Goal: Information Seeking & Learning: Find specific fact

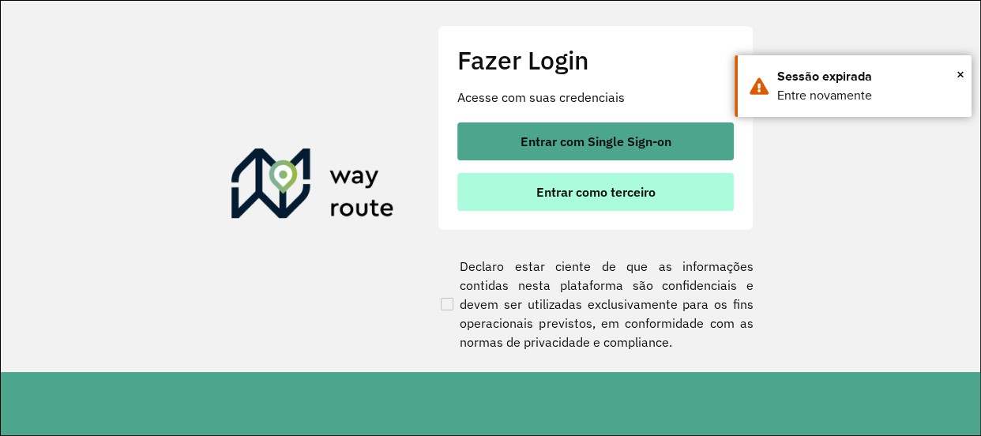
click at [594, 186] on span "Entrar como terceiro" at bounding box center [596, 192] width 119 height 13
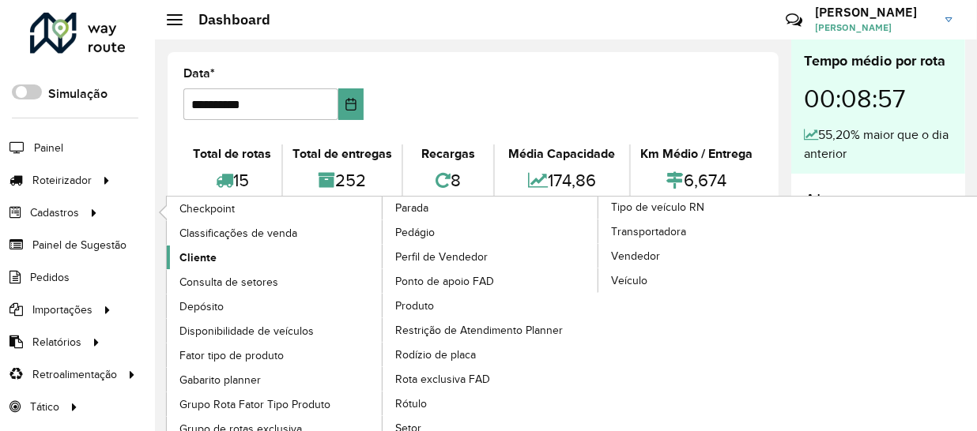
click at [208, 255] on span "Cliente" at bounding box center [197, 258] width 37 height 17
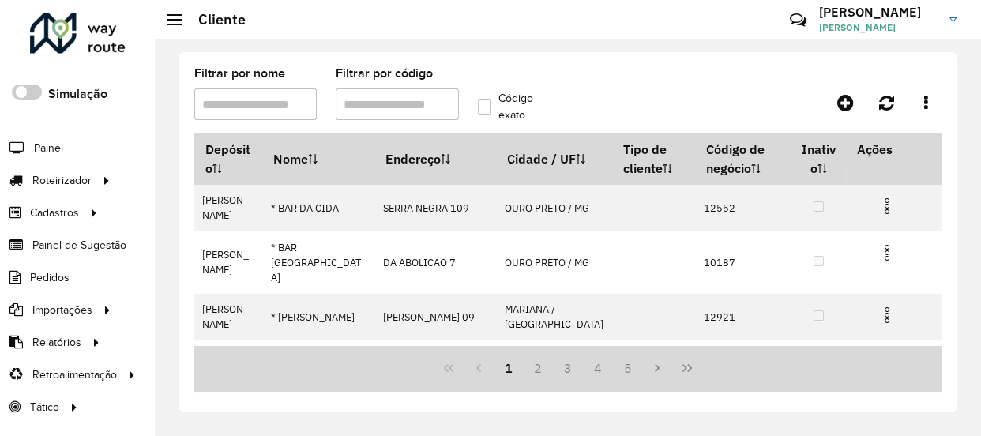
click at [243, 81] on label "Filtrar por nome" at bounding box center [239, 73] width 91 height 19
click at [243, 89] on input "Filtrar por nome" at bounding box center [255, 105] width 122 height 32
click at [248, 93] on input "Filtrar por nome" at bounding box center [255, 105] width 122 height 32
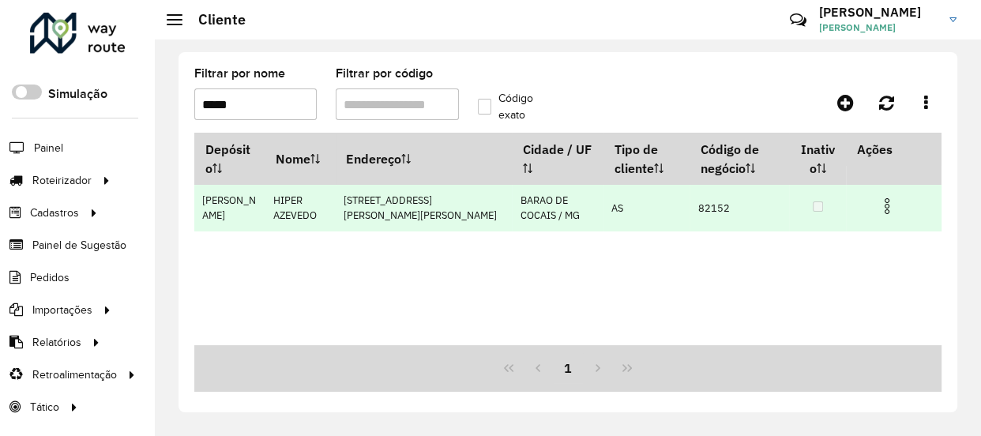
type input "*****"
click at [718, 205] on td "82152" at bounding box center [740, 208] width 100 height 47
click at [713, 205] on td "82152" at bounding box center [740, 208] width 100 height 47
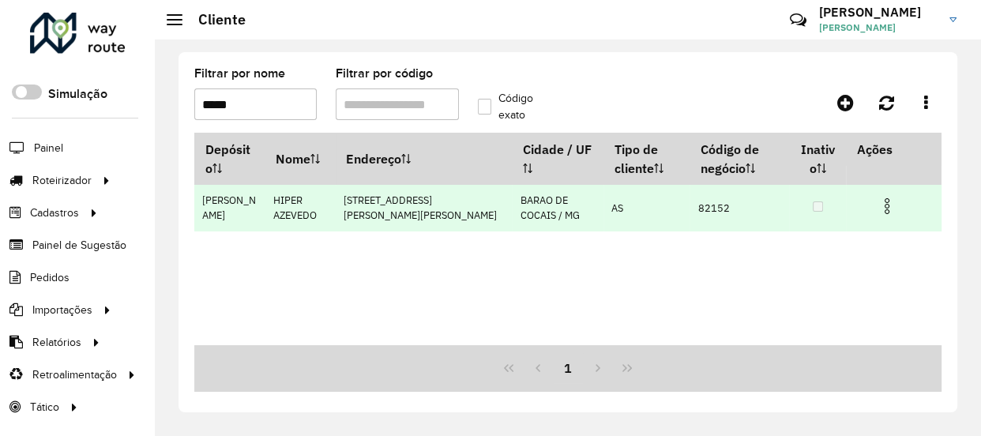
copy td "82152"
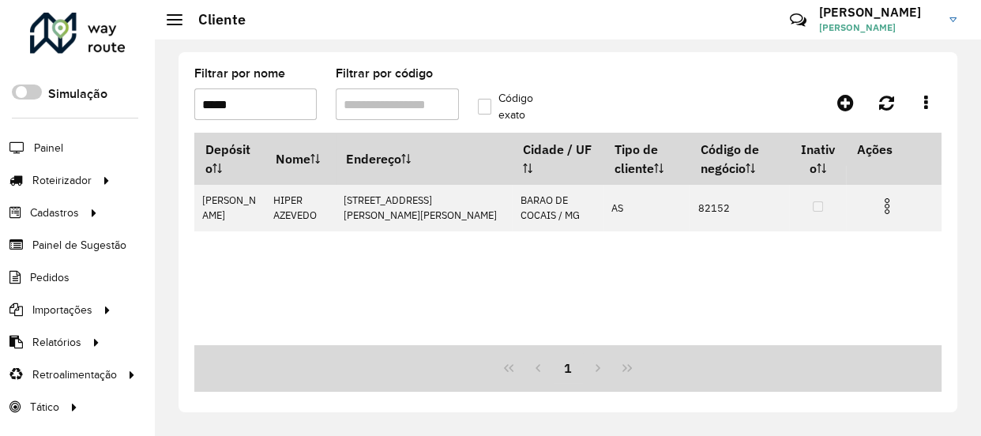
click at [276, 109] on input "*****" at bounding box center [255, 105] width 122 height 32
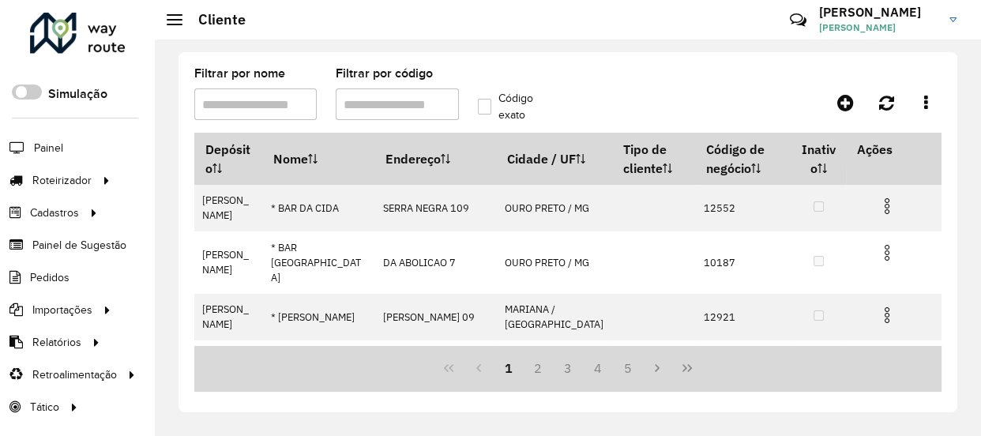
click at [592, 74] on formly-group "Filtrar por nome Filtrar por código Código exato" at bounding box center [468, 100] width 567 height 65
click at [284, 94] on input "Filtrar por nome" at bounding box center [255, 105] width 122 height 32
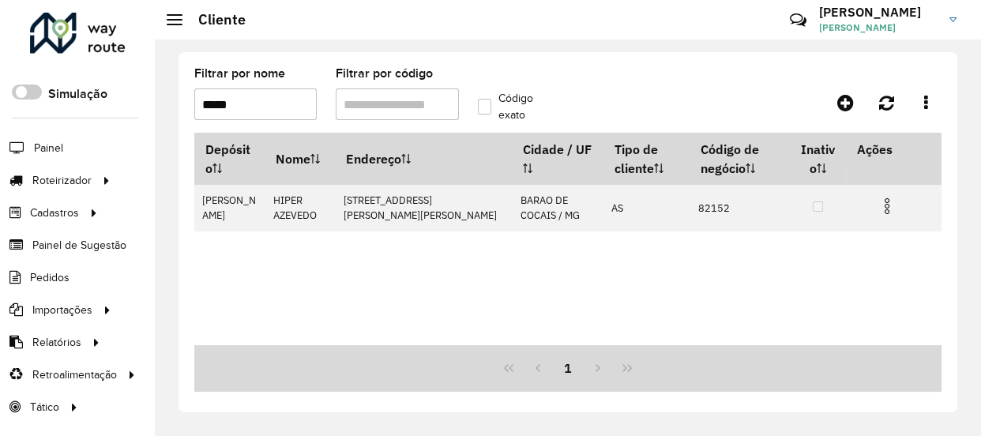
type input "*****"
click at [290, 100] on input "*****" at bounding box center [255, 105] width 122 height 32
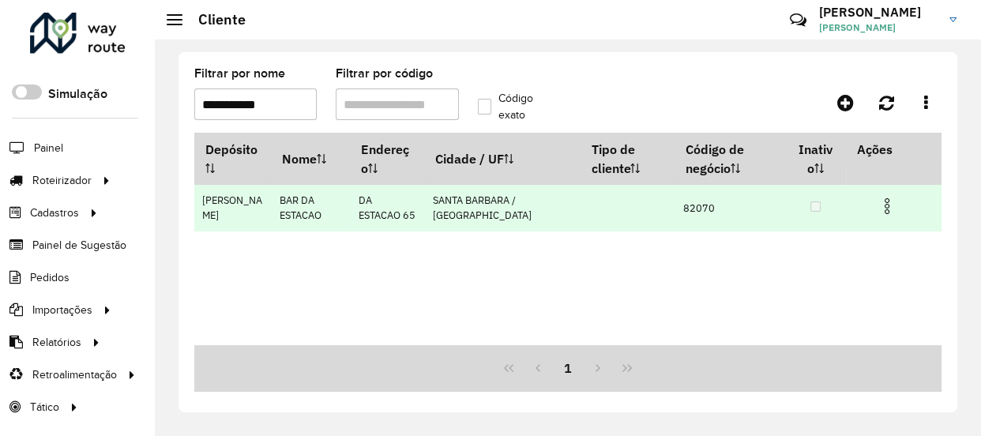
click at [679, 206] on td "82070" at bounding box center [731, 208] width 110 height 47
copy td "82070"
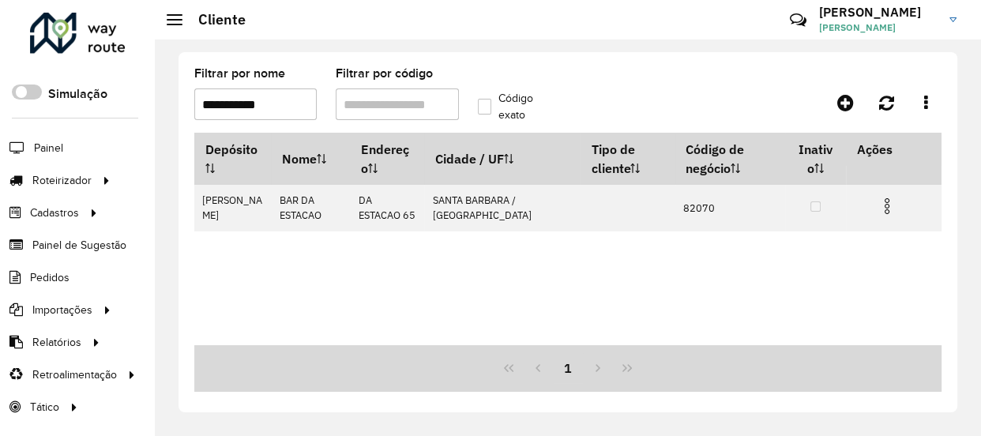
click at [636, 64] on div "**********" at bounding box center [568, 232] width 779 height 360
click at [277, 103] on input "**********" at bounding box center [255, 105] width 122 height 32
type input "*"
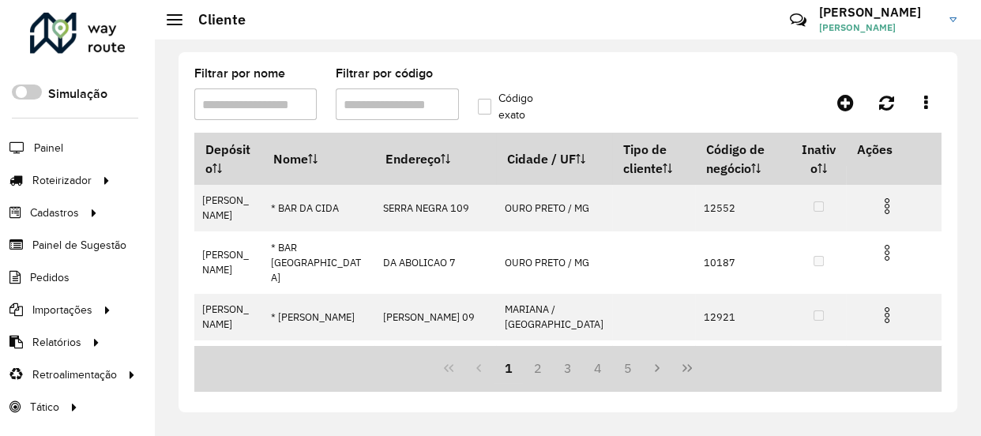
click at [270, 103] on input "Filtrar por nome" at bounding box center [255, 105] width 122 height 32
click at [269, 101] on input "Filtrar por nome" at bounding box center [255, 105] width 122 height 32
click at [367, 69] on label "Filtrar por código" at bounding box center [384, 73] width 97 height 19
click at [525, 68] on formly-field "Código exato" at bounding box center [516, 100] width 95 height 65
click at [249, 72] on label "Filtrar por nome" at bounding box center [239, 73] width 91 height 19
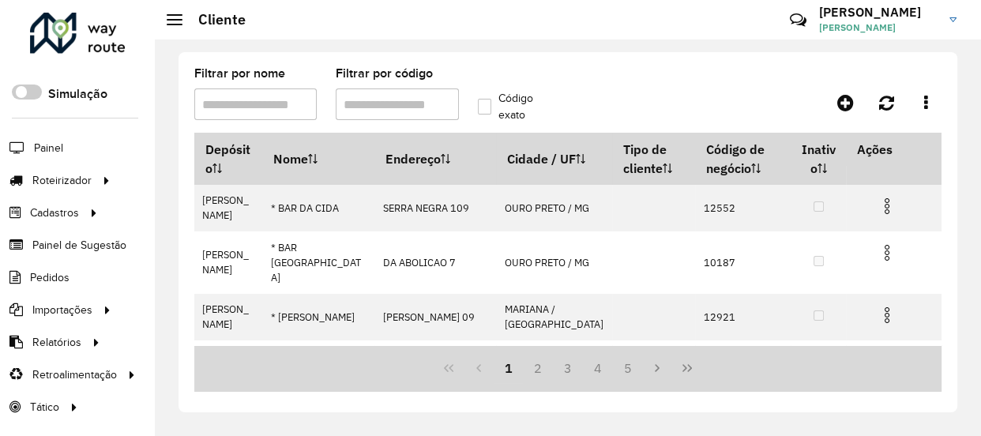
click at [249, 89] on input "Filtrar por nome" at bounding box center [255, 105] width 122 height 32
click at [249, 72] on label "Filtrar por nome" at bounding box center [239, 73] width 91 height 19
click at [249, 89] on input "Filtrar por nome" at bounding box center [255, 105] width 122 height 32
click at [249, 72] on label "Filtrar por nome" at bounding box center [239, 73] width 91 height 19
click at [249, 89] on input "Filtrar por nome" at bounding box center [255, 105] width 122 height 32
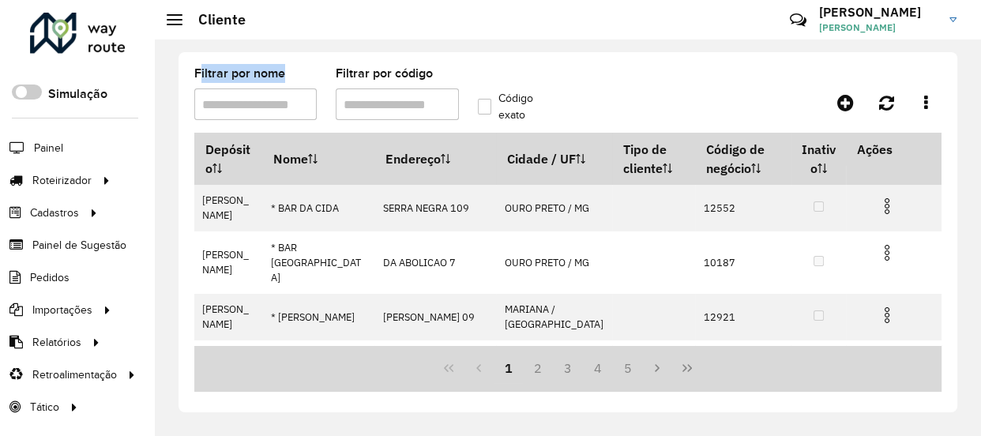
click at [235, 78] on label "Filtrar por nome" at bounding box center [239, 73] width 91 height 19
click at [235, 89] on input "Filtrar por nome" at bounding box center [255, 105] width 122 height 32
click at [229, 74] on label "Filtrar por nome" at bounding box center [239, 73] width 91 height 19
click at [229, 89] on input "Filtrar por nome" at bounding box center [255, 105] width 122 height 32
click at [229, 74] on label "Filtrar por nome" at bounding box center [239, 73] width 91 height 19
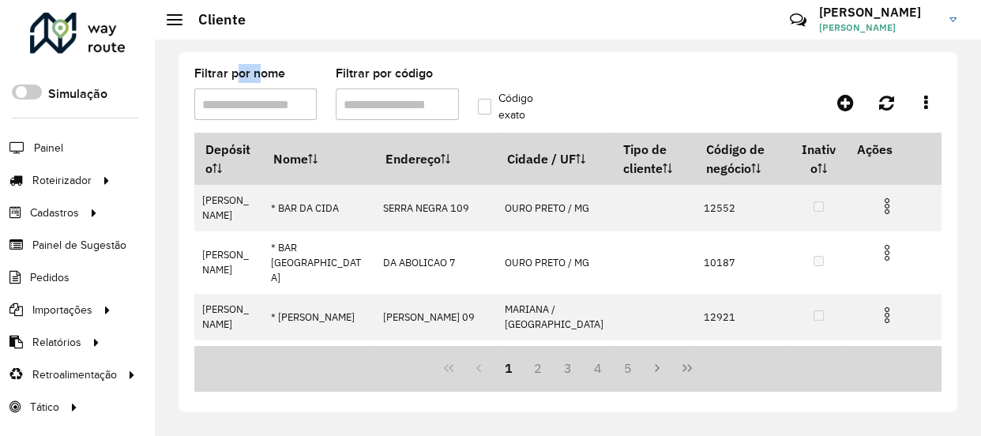
click at [229, 89] on input "Filtrar por nome" at bounding box center [255, 105] width 122 height 32
click at [228, 74] on label "Filtrar por nome" at bounding box center [239, 73] width 91 height 19
click at [228, 89] on input "Filtrar por nome" at bounding box center [255, 105] width 122 height 32
click at [228, 73] on label "Filtrar por nome" at bounding box center [239, 73] width 91 height 19
click at [228, 89] on input "Filtrar por nome" at bounding box center [255, 105] width 122 height 32
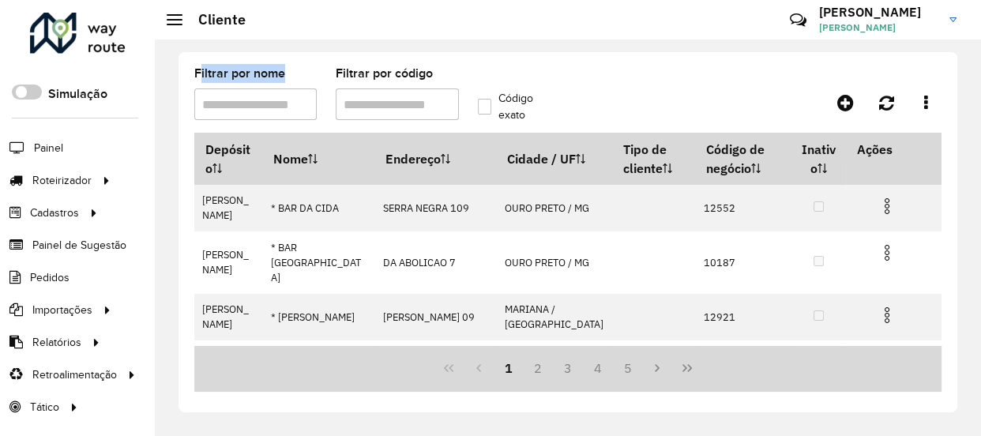
click at [228, 73] on label "Filtrar por nome" at bounding box center [239, 73] width 91 height 19
click at [228, 89] on input "Filtrar por nome" at bounding box center [255, 105] width 122 height 32
click at [228, 73] on label "Filtrar por nome" at bounding box center [239, 73] width 91 height 19
click at [228, 89] on input "Filtrar por nome" at bounding box center [255, 105] width 122 height 32
click at [228, 73] on label "Filtrar por nome" at bounding box center [239, 73] width 91 height 19
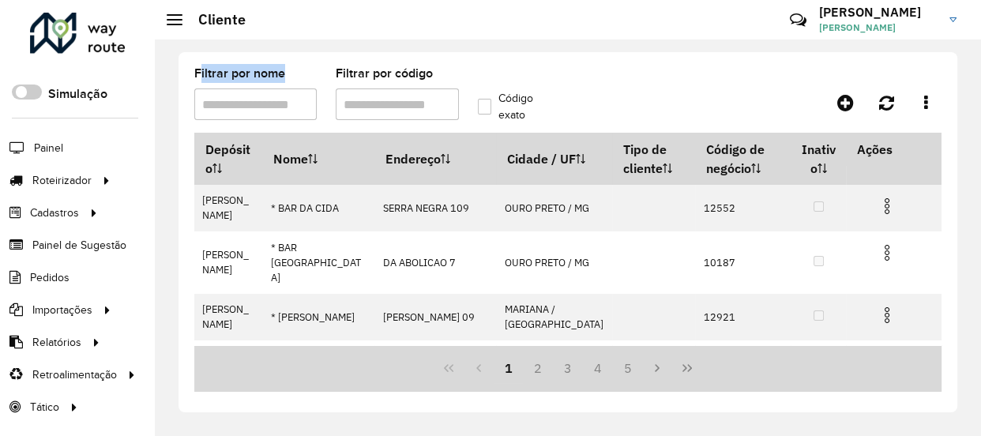
click at [228, 89] on input "Filtrar por nome" at bounding box center [255, 105] width 122 height 32
click at [229, 73] on label "Filtrar por nome" at bounding box center [239, 73] width 91 height 19
click at [229, 89] on input "Filtrar por nome" at bounding box center [255, 105] width 122 height 32
click at [232, 74] on label "Filtrar por nome" at bounding box center [239, 73] width 91 height 19
click at [232, 89] on input "Filtrar por nome" at bounding box center [255, 105] width 122 height 32
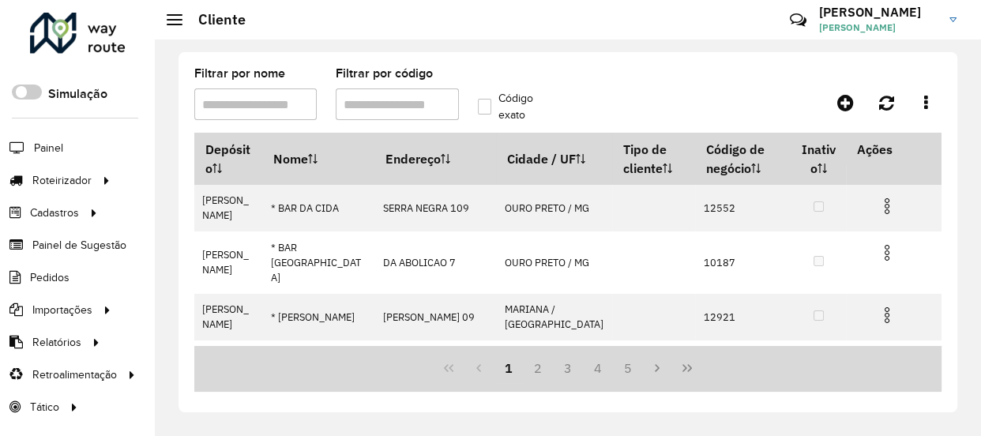
click at [248, 73] on label "Filtrar por nome" at bounding box center [239, 73] width 91 height 19
click at [248, 89] on input "Filtrar por nome" at bounding box center [255, 105] width 122 height 32
click at [248, 73] on label "Filtrar por nome" at bounding box center [239, 73] width 91 height 19
click at [248, 89] on input "Filtrar por nome" at bounding box center [255, 105] width 122 height 32
click at [271, 77] on label "Filtrar por nome" at bounding box center [239, 73] width 91 height 19
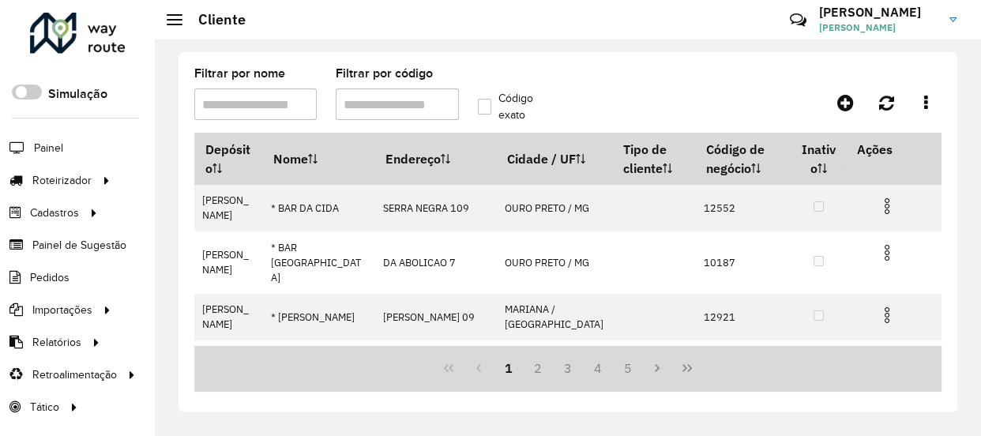
click at [271, 89] on input "Filtrar por nome" at bounding box center [255, 105] width 122 height 32
click at [376, 114] on input "Filtrar por código" at bounding box center [397, 105] width 122 height 32
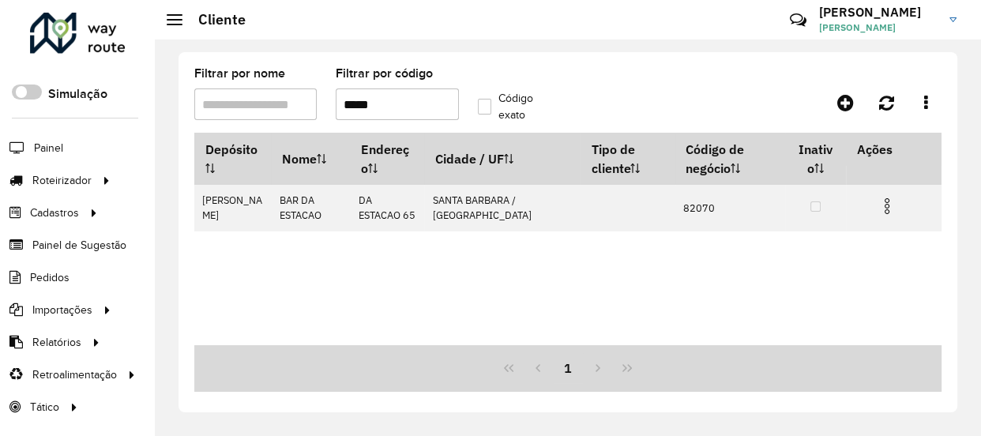
type input "*****"
click at [405, 103] on input "*****" at bounding box center [397, 105] width 122 height 32
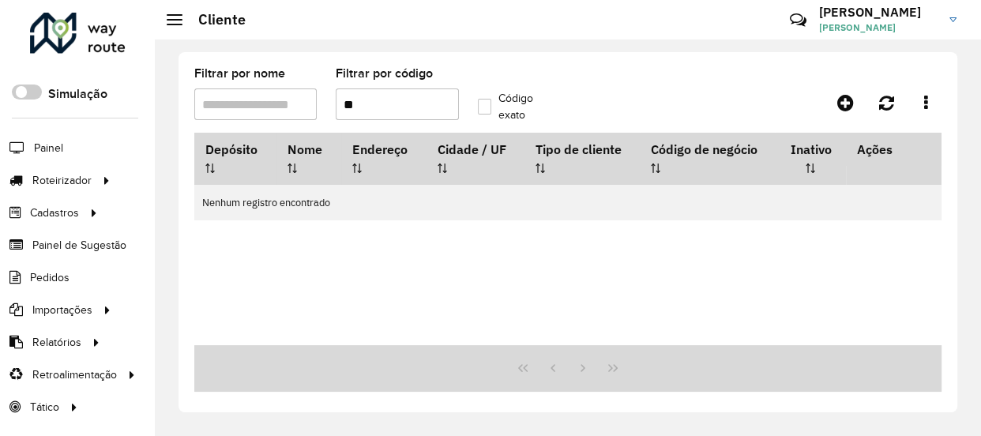
type input "*"
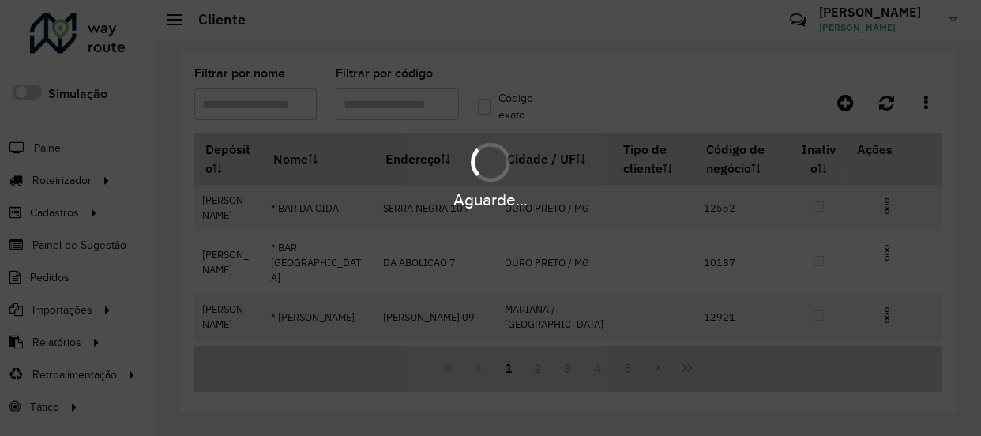
click at [229, 106] on div "Aguarde..." at bounding box center [490, 218] width 981 height 436
click at [229, 106] on input "Filtrar por nome" at bounding box center [255, 105] width 122 height 32
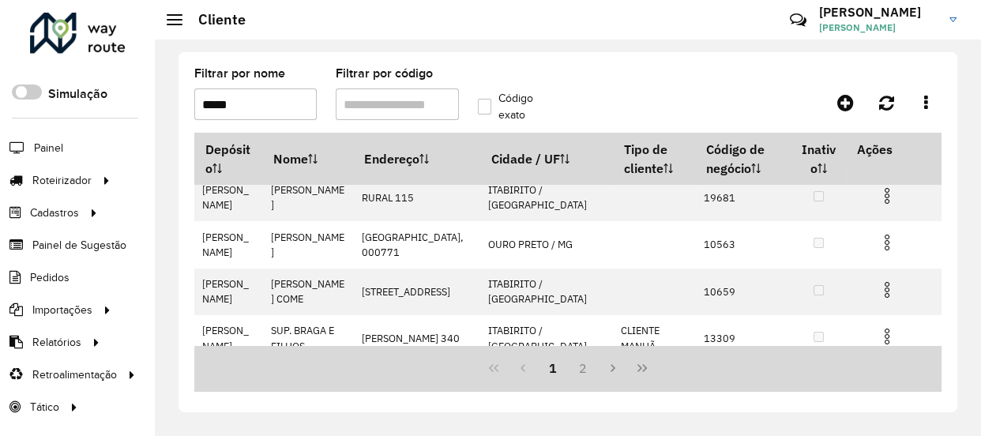
scroll to position [401, 0]
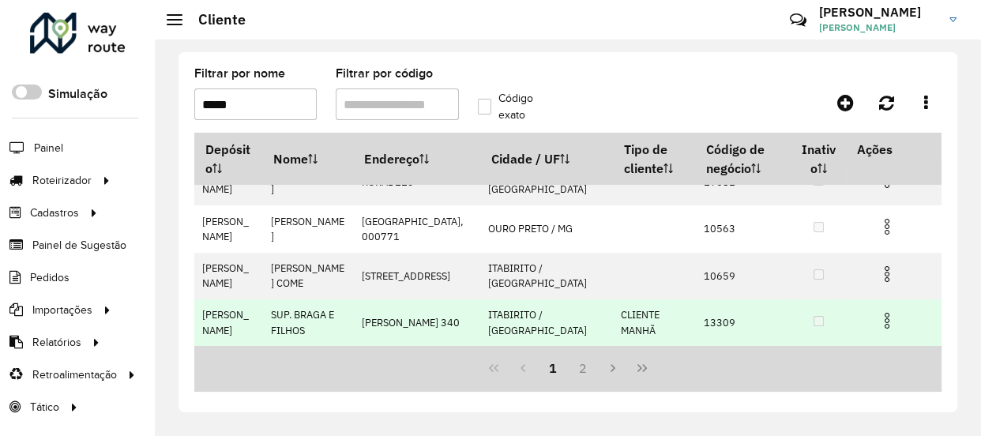
type input "*****"
click at [705, 323] on td "13309" at bounding box center [743, 322] width 95 height 47
copy td "13309"
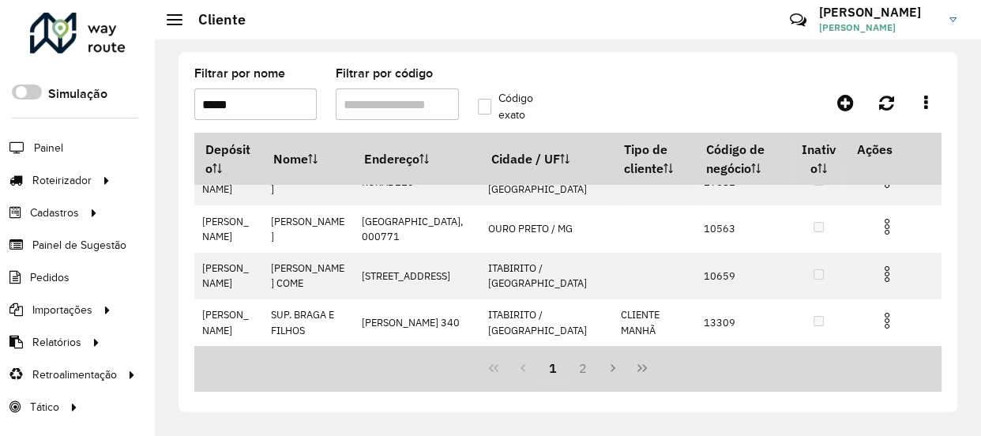
click at [281, 108] on input "*****" at bounding box center [255, 105] width 122 height 32
